Goal: Task Accomplishment & Management: Use online tool/utility

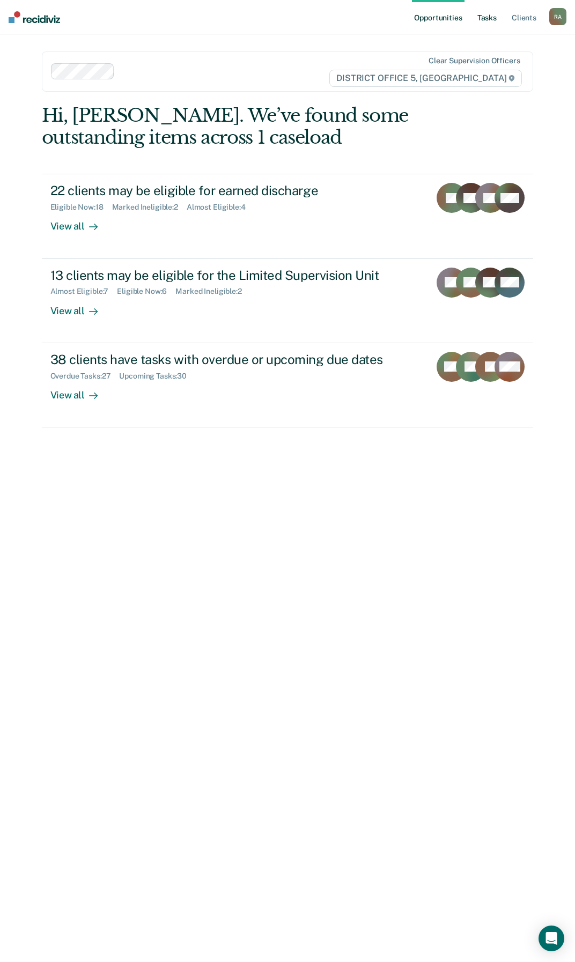
click at [485, 16] on link "Tasks" at bounding box center [487, 17] width 24 height 34
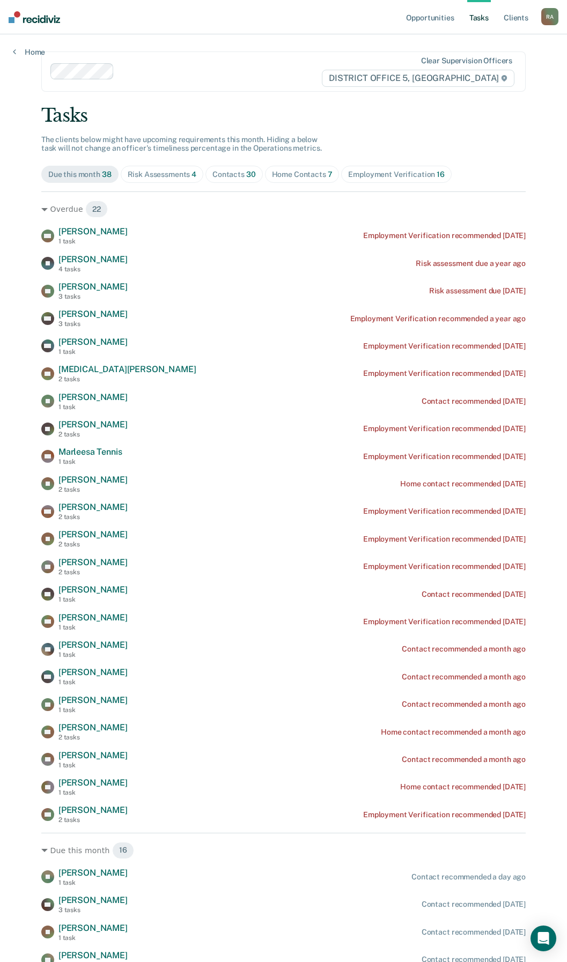
click at [171, 177] on div "Risk Assessments 4" at bounding box center [162, 174] width 69 height 9
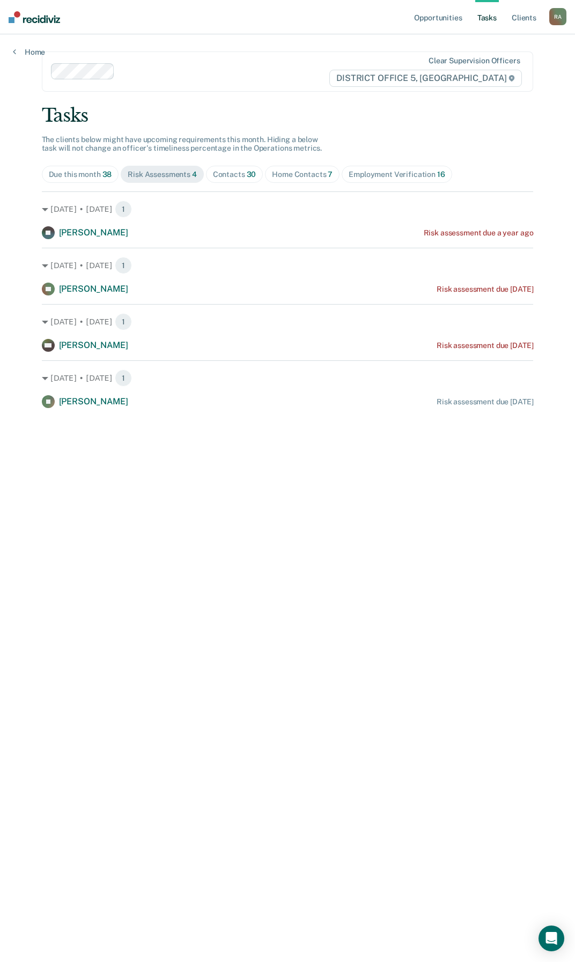
click at [291, 173] on div "Home Contacts 7" at bounding box center [302, 174] width 61 height 9
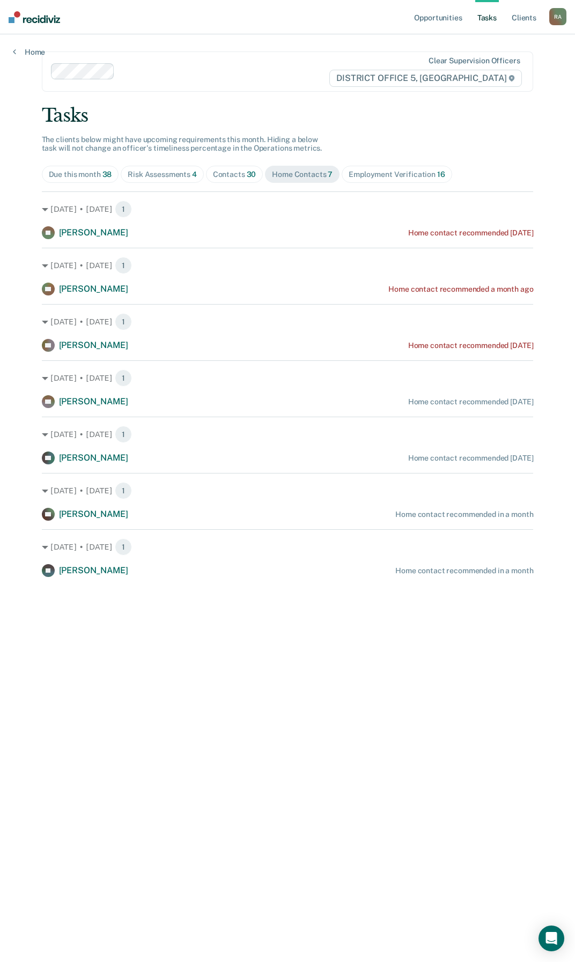
click at [228, 177] on div "Contacts 30" at bounding box center [234, 174] width 43 height 9
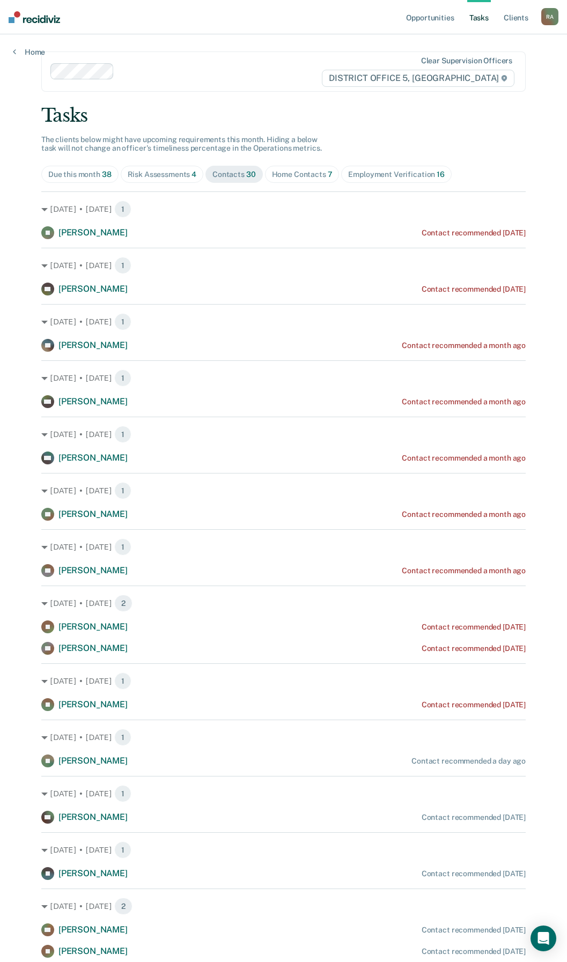
click at [168, 176] on div "Risk Assessments 4" at bounding box center [162, 174] width 69 height 9
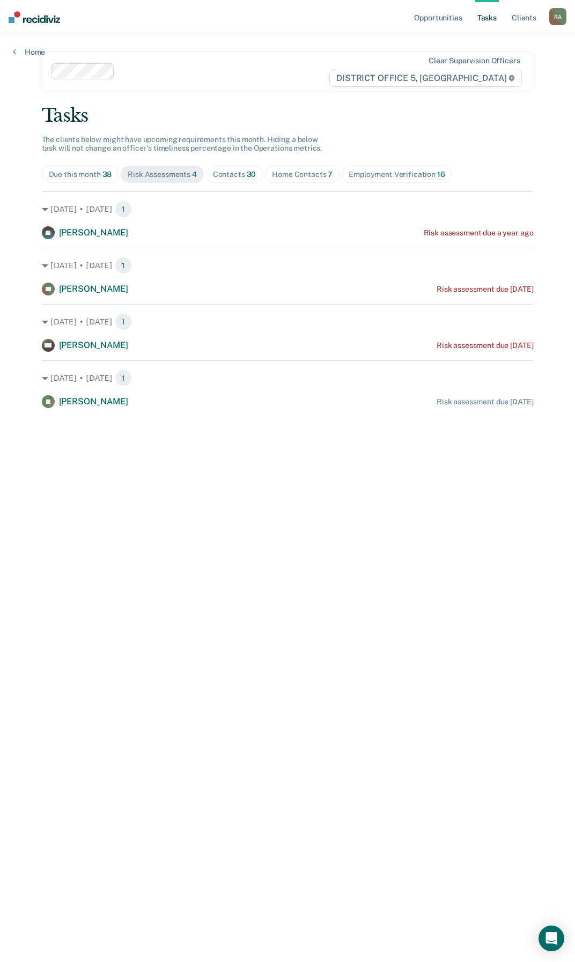
click at [91, 177] on div "Due this month 38" at bounding box center [80, 174] width 63 height 9
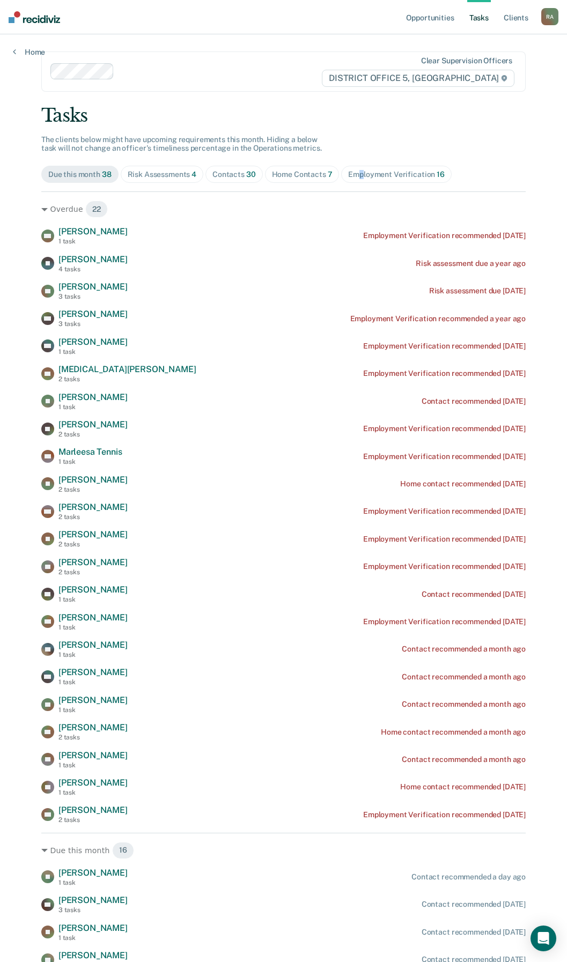
click at [355, 169] on span "Employment Verification 16" at bounding box center [396, 174] width 110 height 17
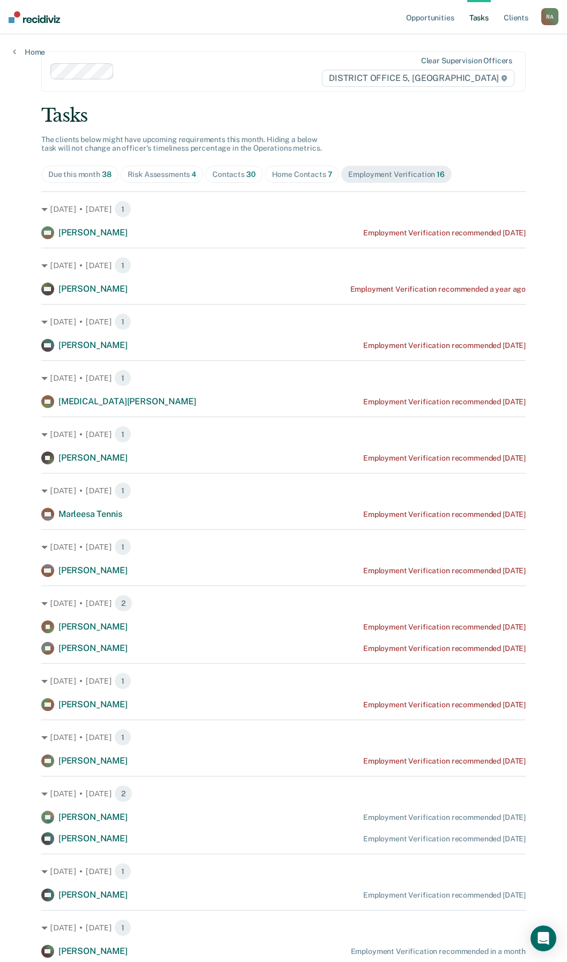
drag, startPoint x: 355, startPoint y: 169, endPoint x: 283, endPoint y: 182, distance: 73.5
click at [283, 182] on span "Home Contacts 7" at bounding box center [302, 174] width 75 height 17
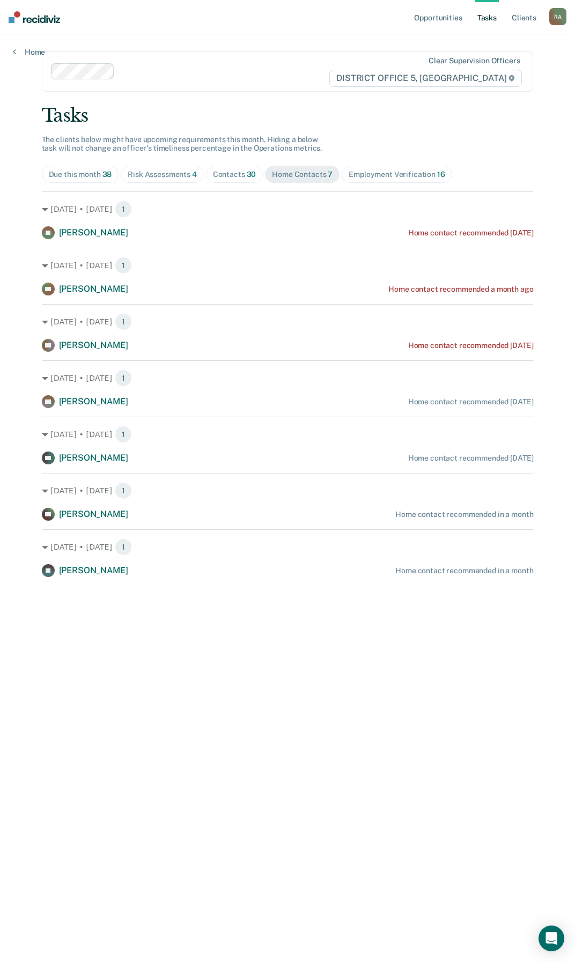
click at [162, 170] on div "Risk Assessments 4" at bounding box center [162, 174] width 69 height 9
